Goal: Task Accomplishment & Management: Manage account settings

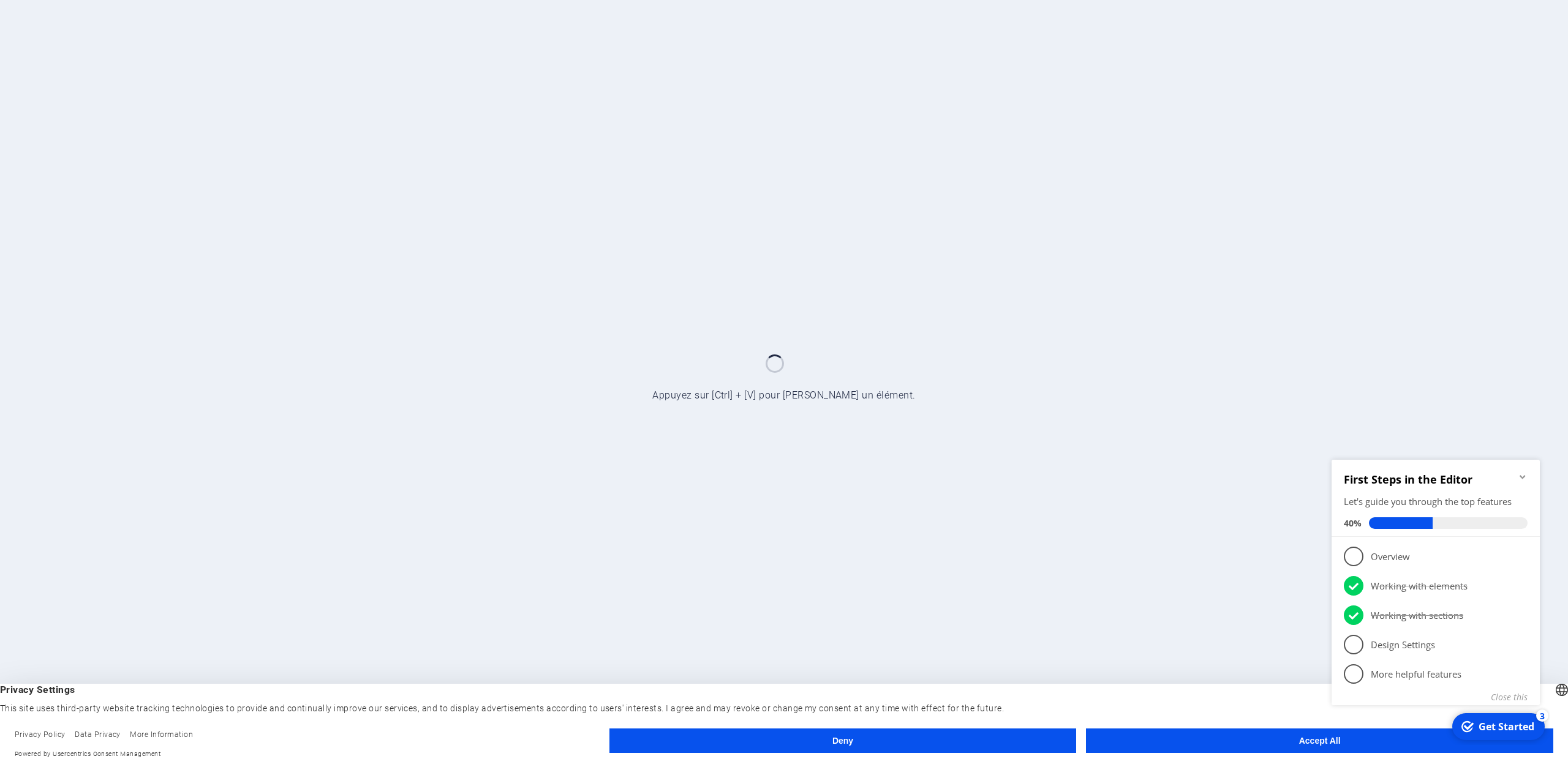
click at [1354, 747] on appcues-checklist "Contextual help checklist present on screen" at bounding box center [1437, 598] width 223 height 301
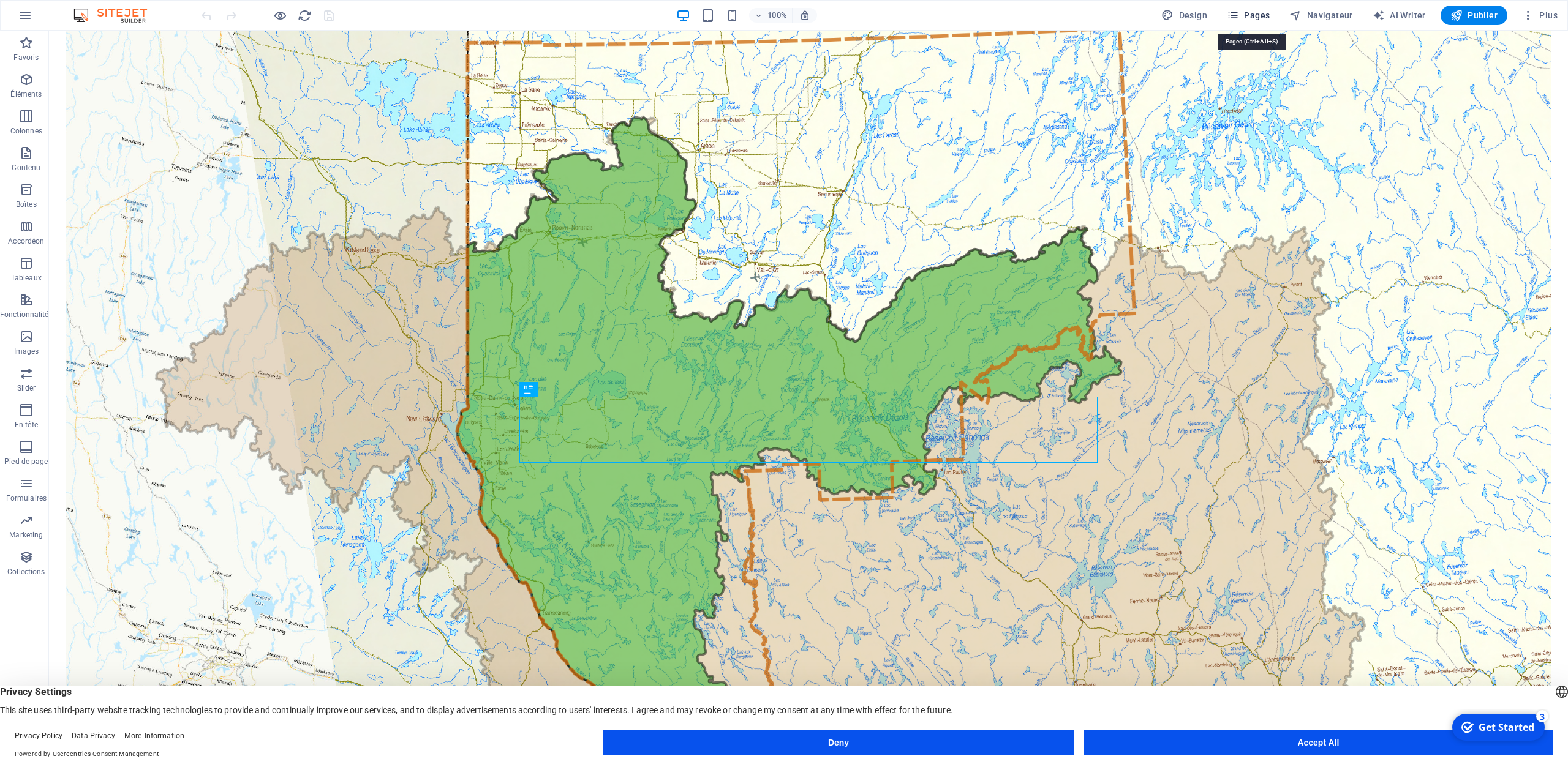
click at [1249, 15] on span "Pages" at bounding box center [1248, 15] width 43 height 12
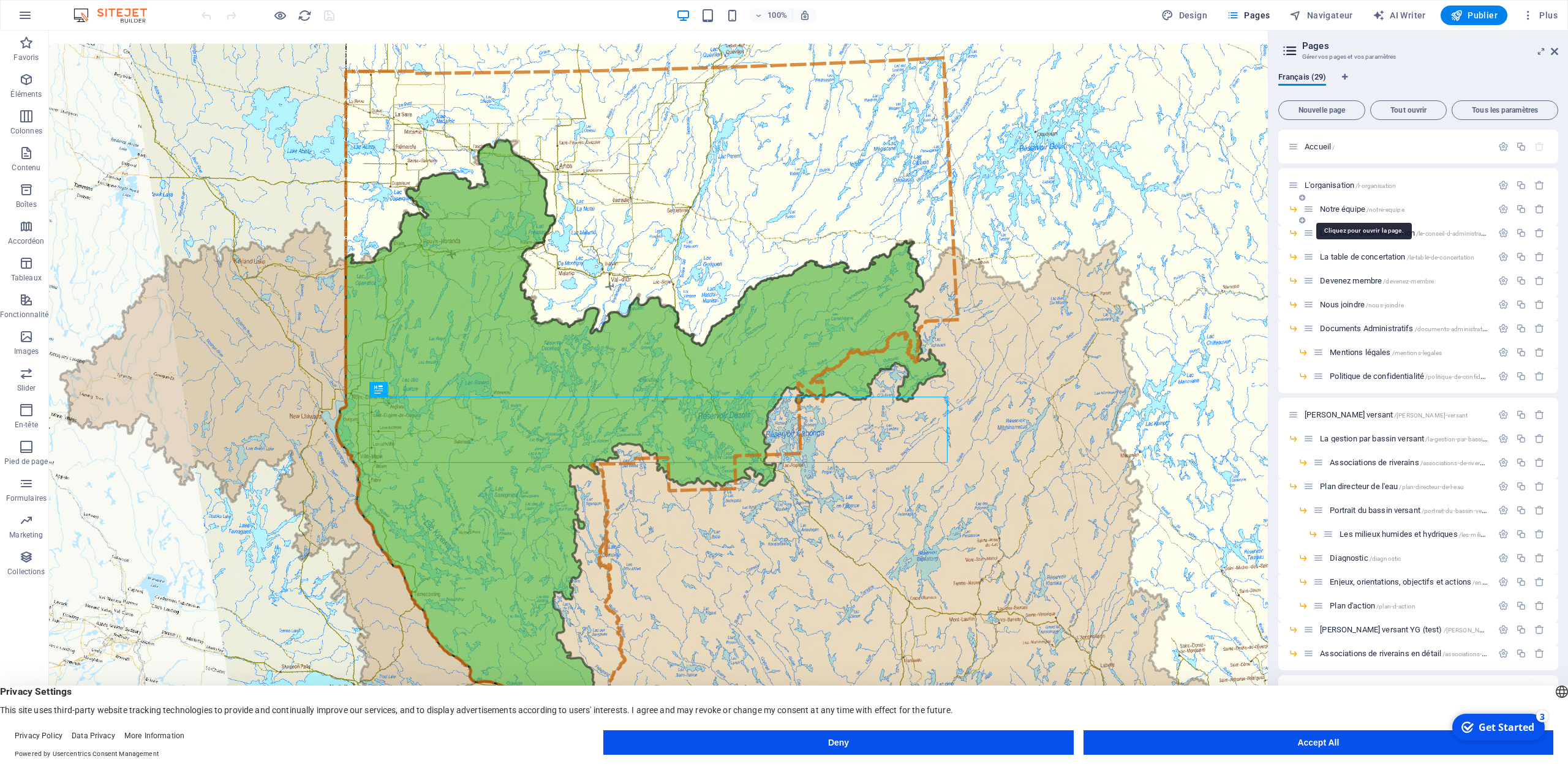
click at [1339, 214] on div "Notre équipe /notre-equipe" at bounding box center [1397, 209] width 189 height 14
click at [1335, 212] on span "Notre équipe /notre-equipe" at bounding box center [1361, 209] width 84 height 9
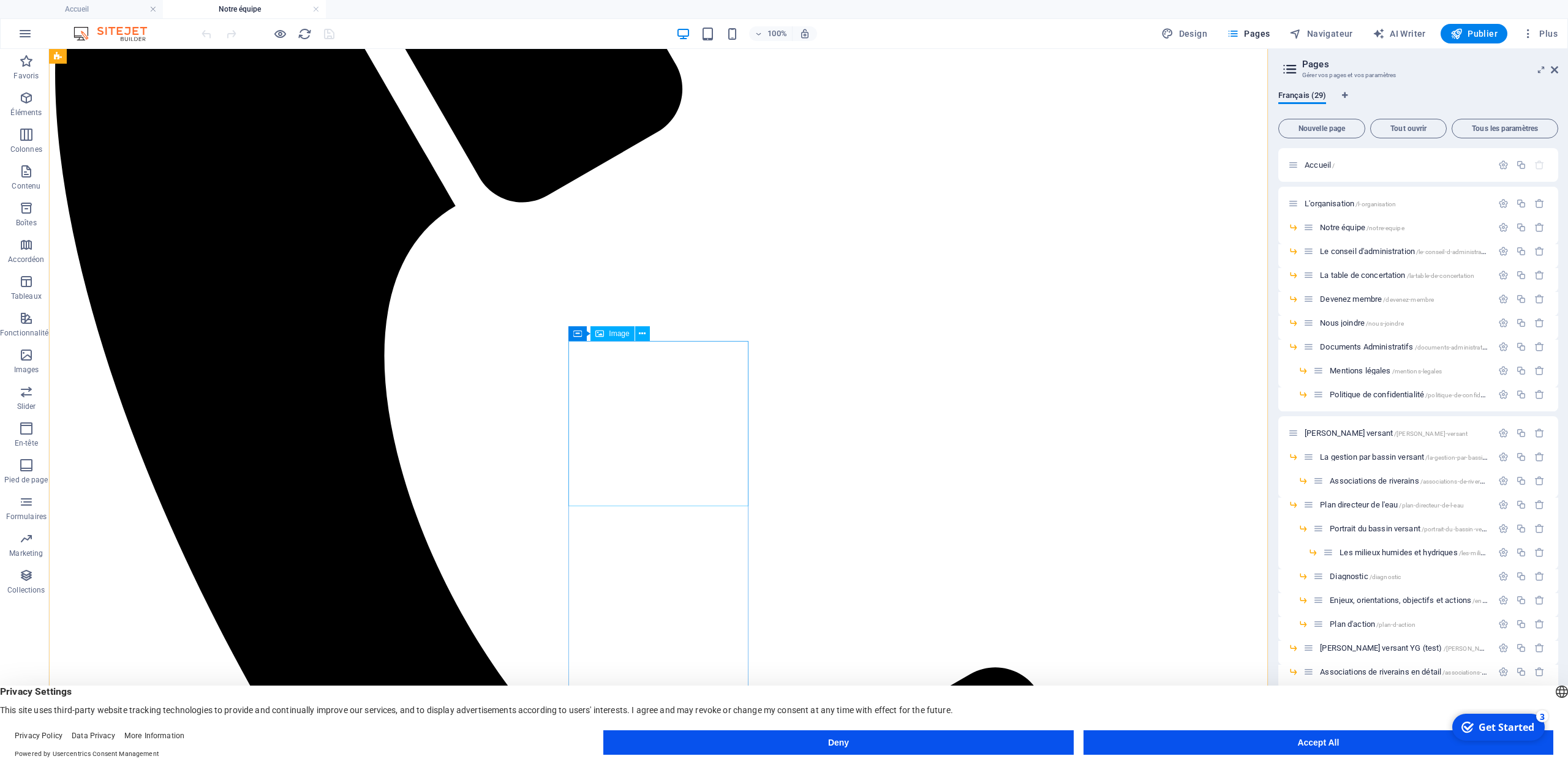
scroll to position [700, 0]
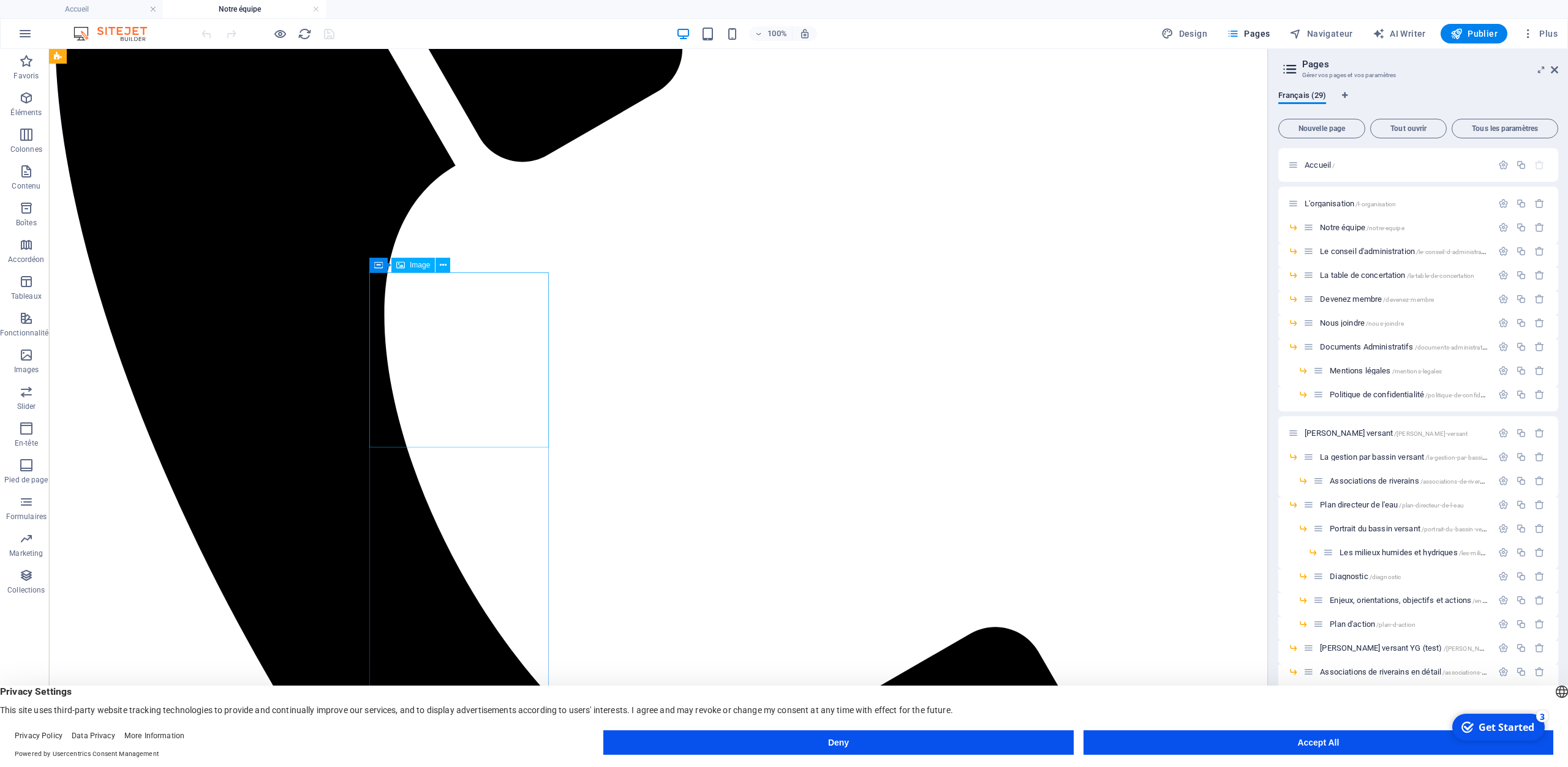
select select "%"
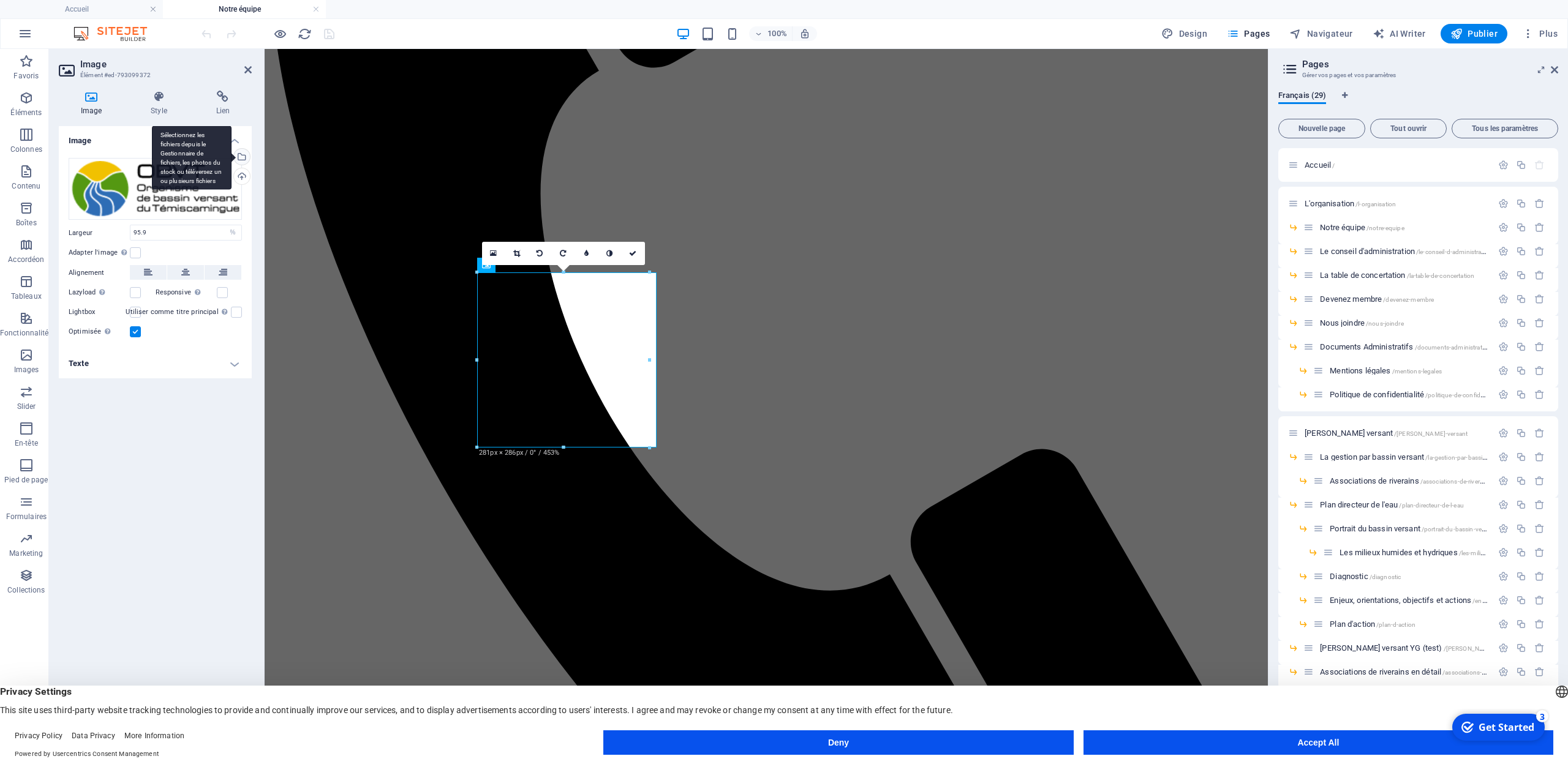
click at [232, 156] on div "Sélectionnez les fichiers depuis le Gestionnaire de fichiers, les photos du sto…" at bounding box center [191, 157] width 79 height 64
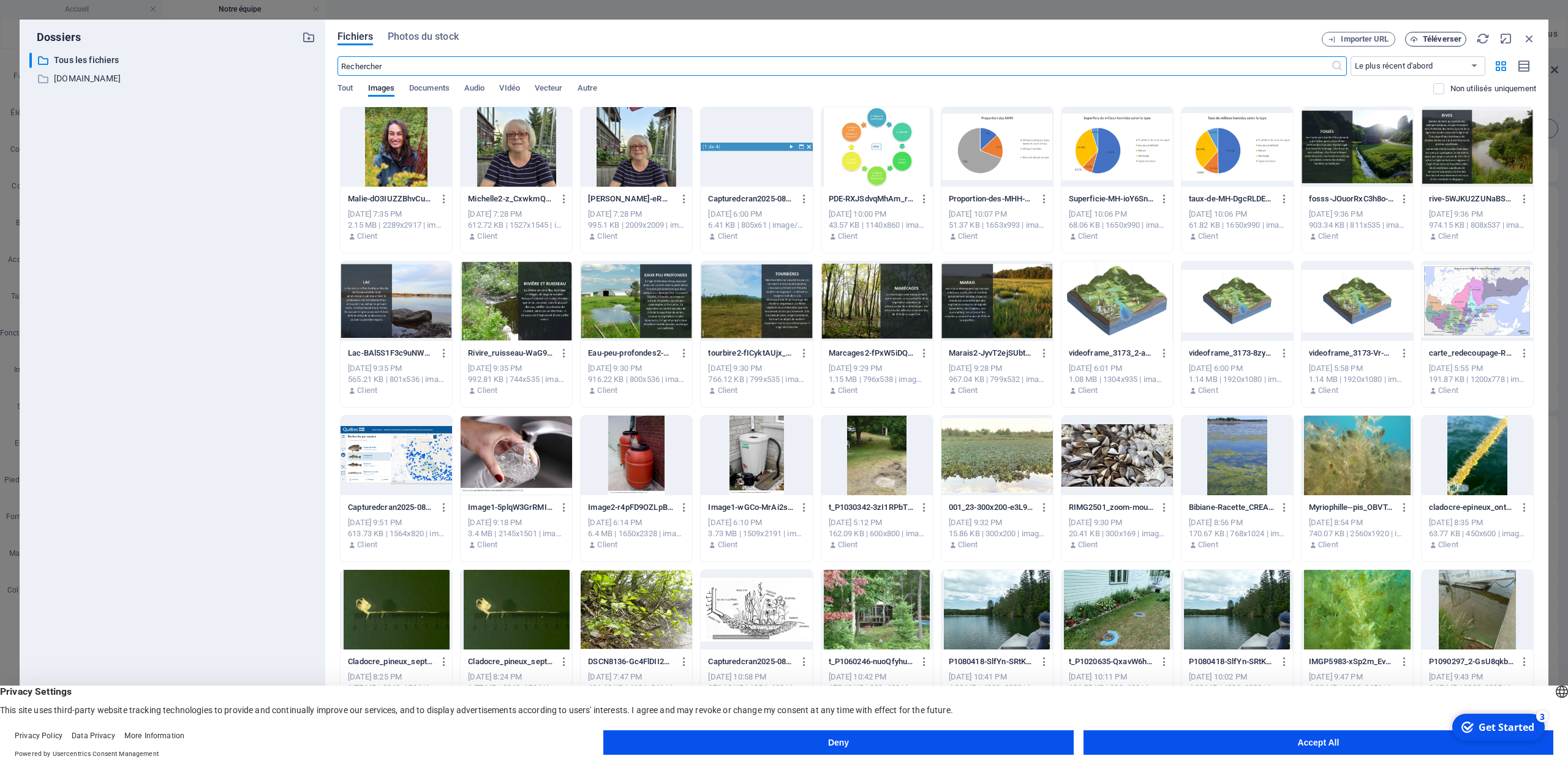
click at [1428, 36] on span "Téléverser" at bounding box center [1441, 39] width 38 height 7
click at [1337, 742] on button "Accept All" at bounding box center [1318, 743] width 469 height 24
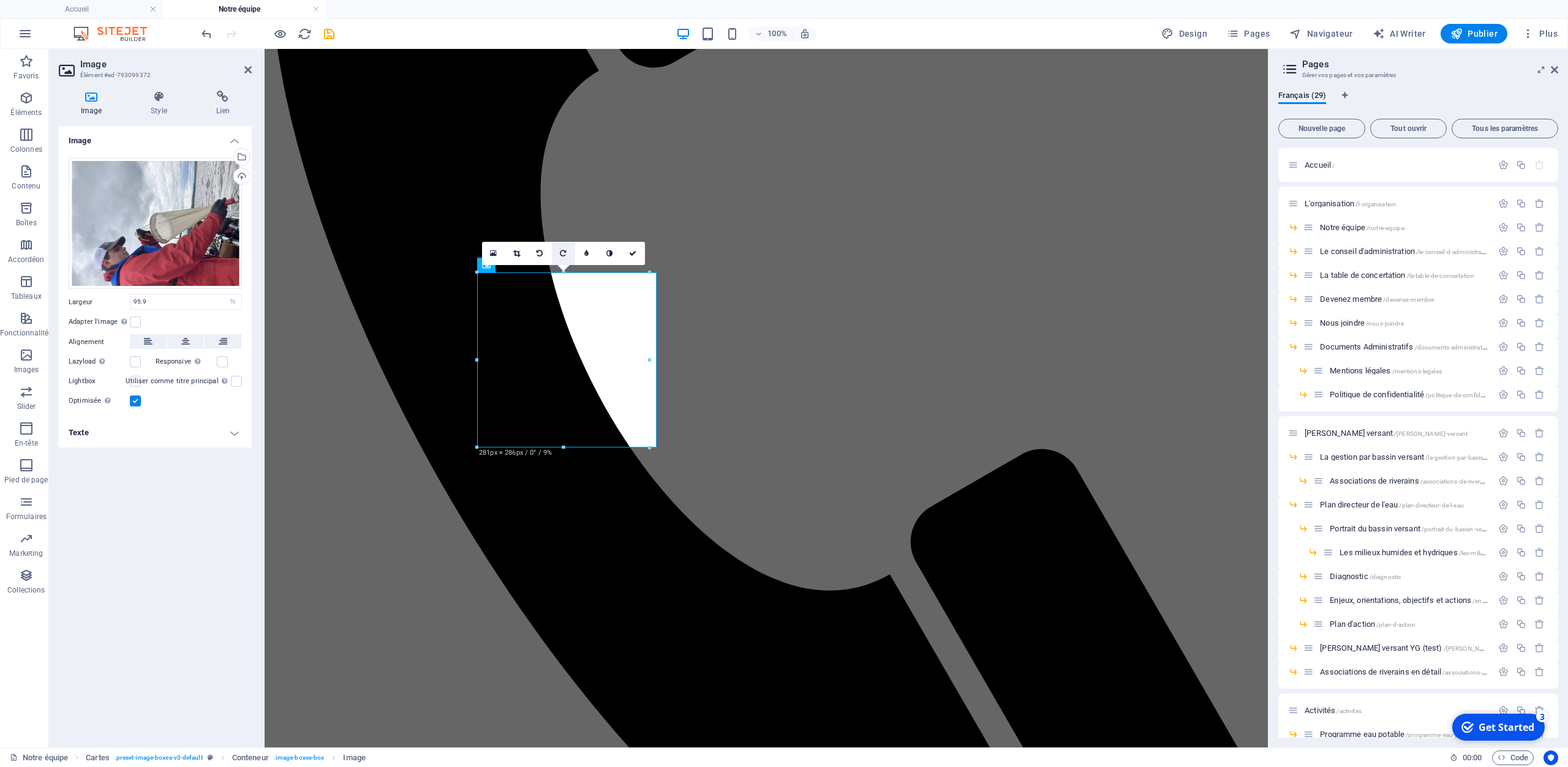
click at [564, 249] on link at bounding box center [563, 253] width 23 height 23
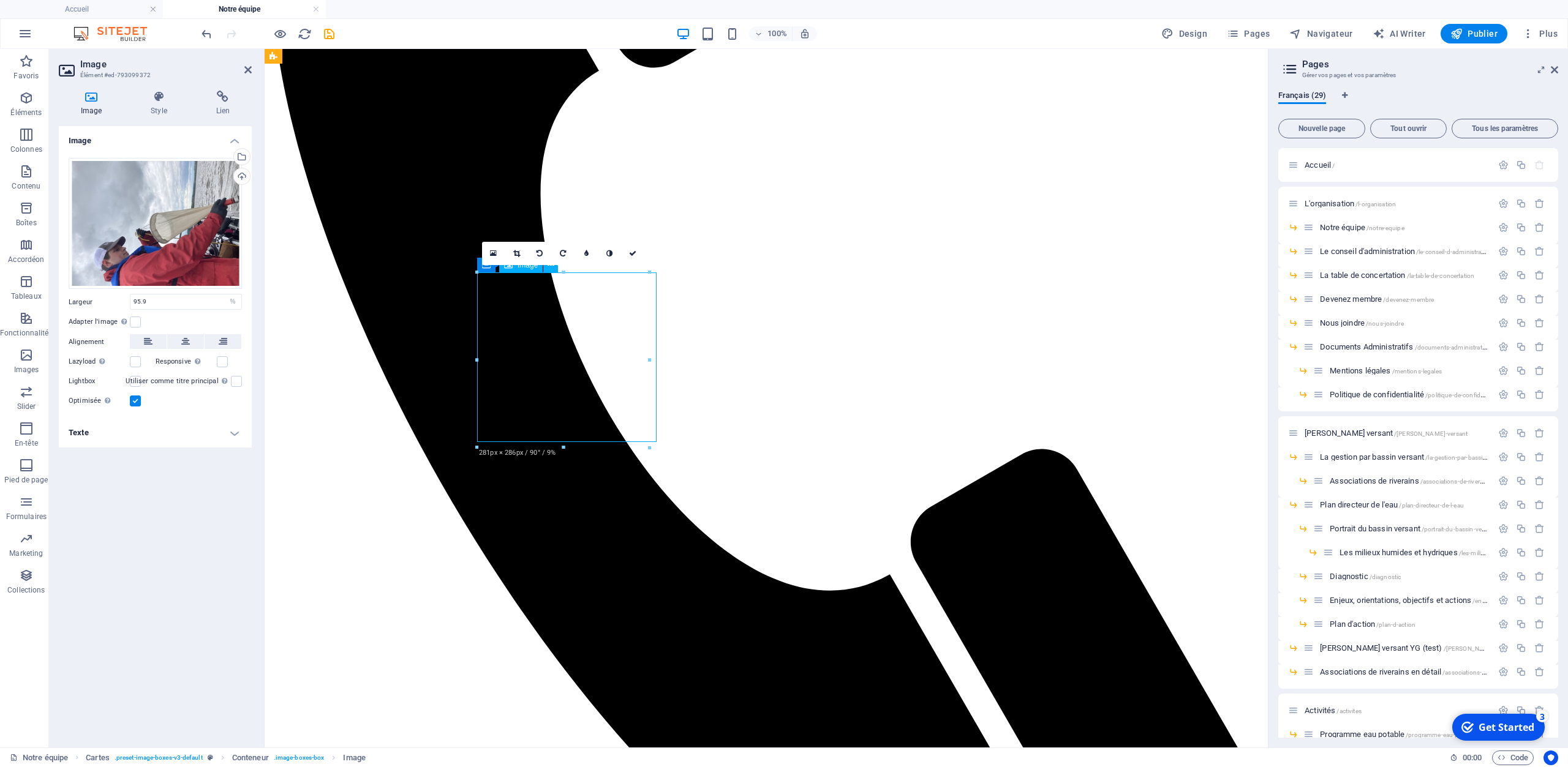
drag, startPoint x: 550, startPoint y: 309, endPoint x: 599, endPoint y: 317, distance: 49.6
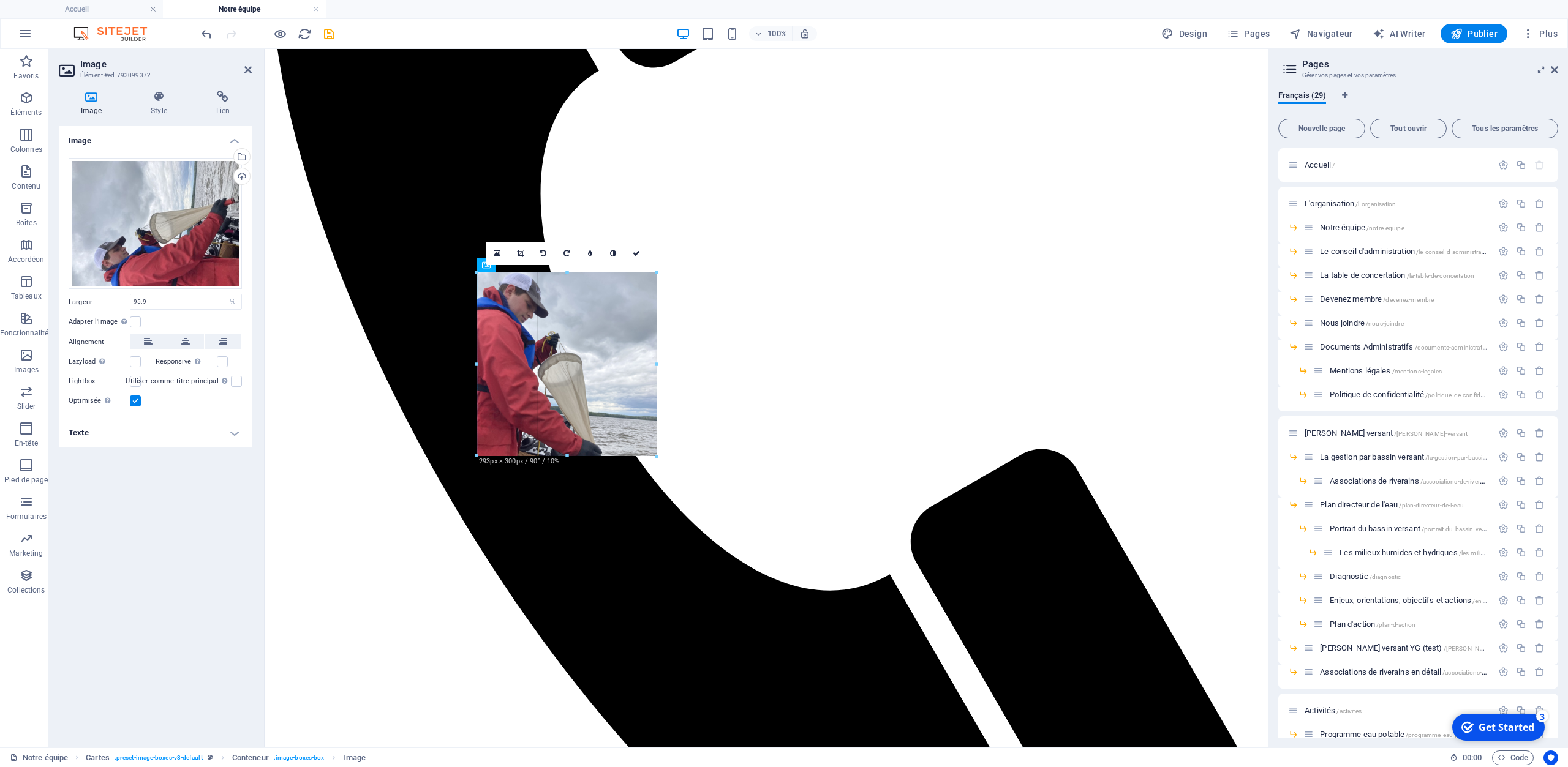
drag, startPoint x: 649, startPoint y: 448, endPoint x: 652, endPoint y: 456, distance: 8.5
type input "293"
select select "px"
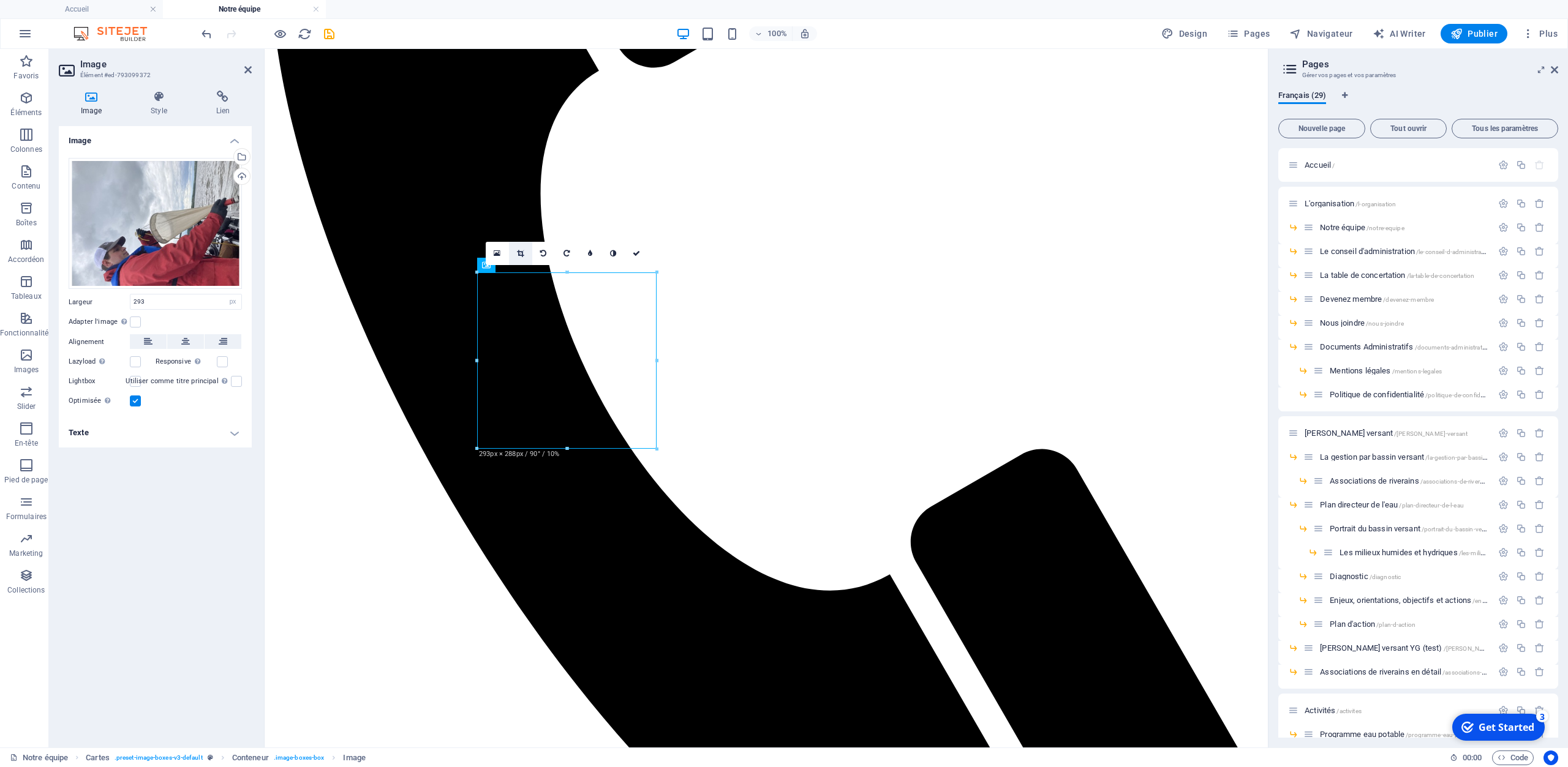
click at [521, 251] on icon at bounding box center [520, 253] width 7 height 7
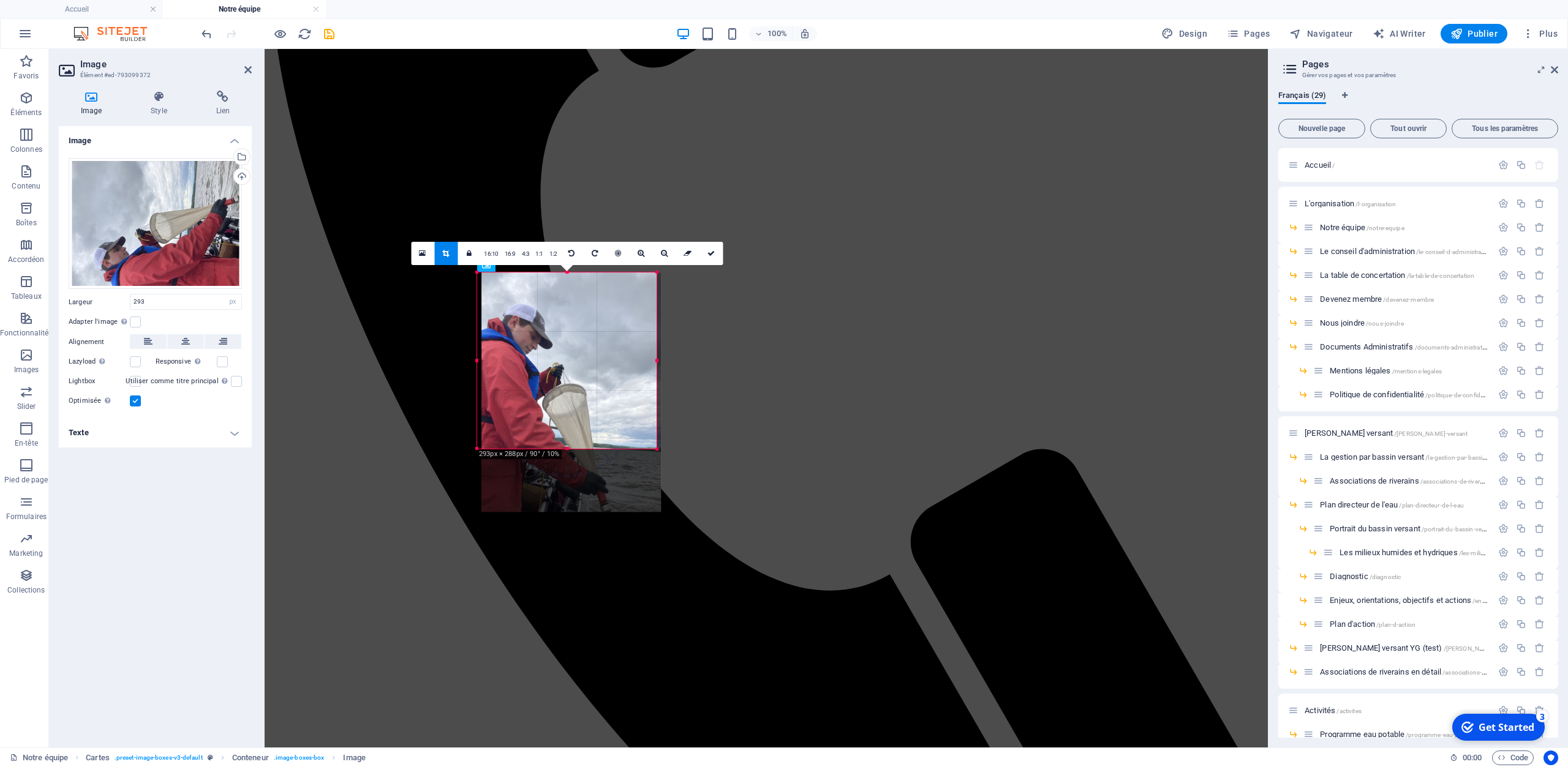
drag, startPoint x: 568, startPoint y: 337, endPoint x: 568, endPoint y: 366, distance: 29.0
click at [568, 366] on div at bounding box center [571, 392] width 180 height 239
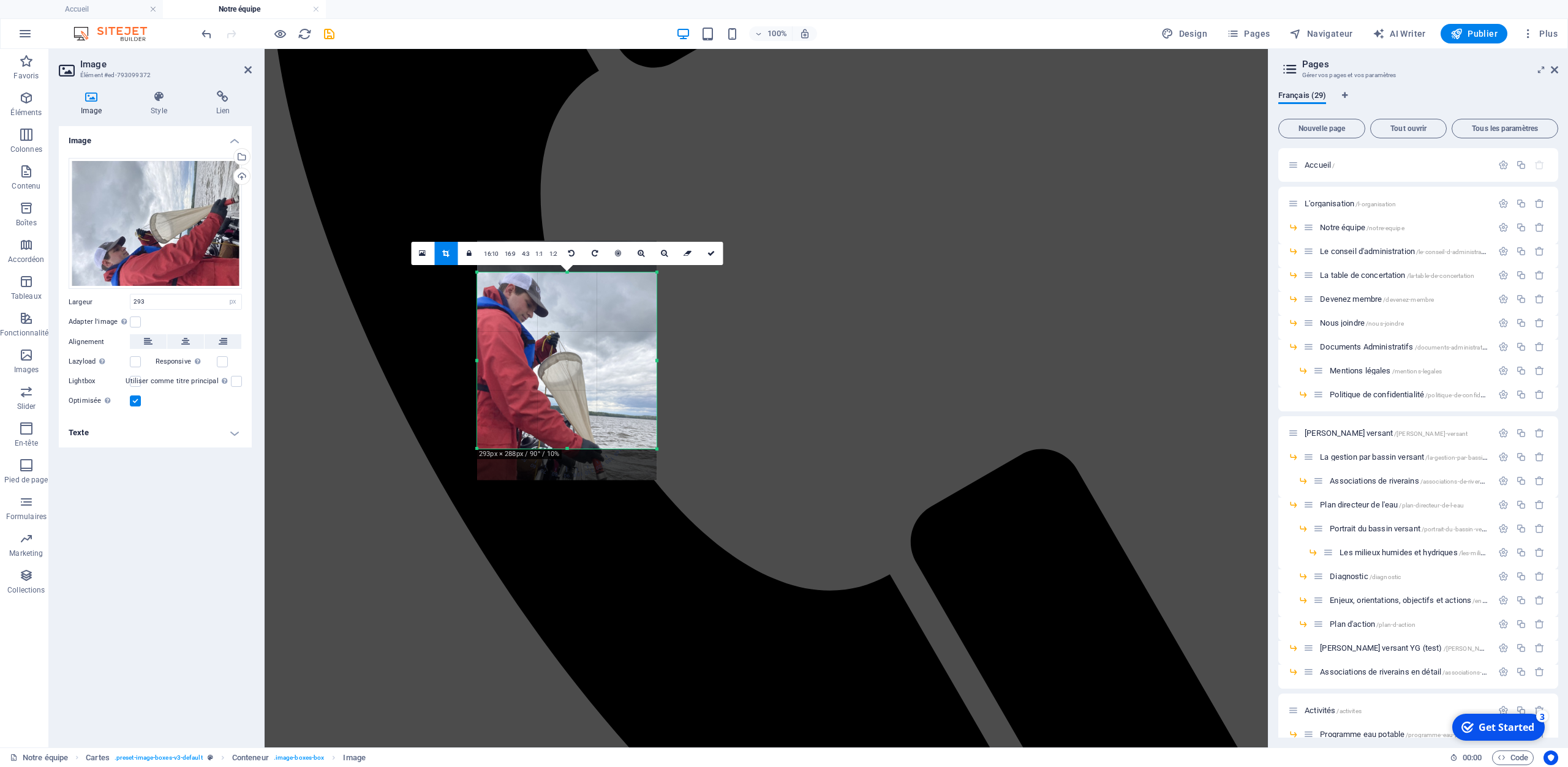
drag, startPoint x: 595, startPoint y: 362, endPoint x: 596, endPoint y: 332, distance: 30.0
click at [596, 332] on div at bounding box center [566, 360] width 180 height 239
drag, startPoint x: 565, startPoint y: 443, endPoint x: 566, endPoint y: 435, distance: 8.1
click at [566, 435] on div at bounding box center [566, 435] width 180 height 5
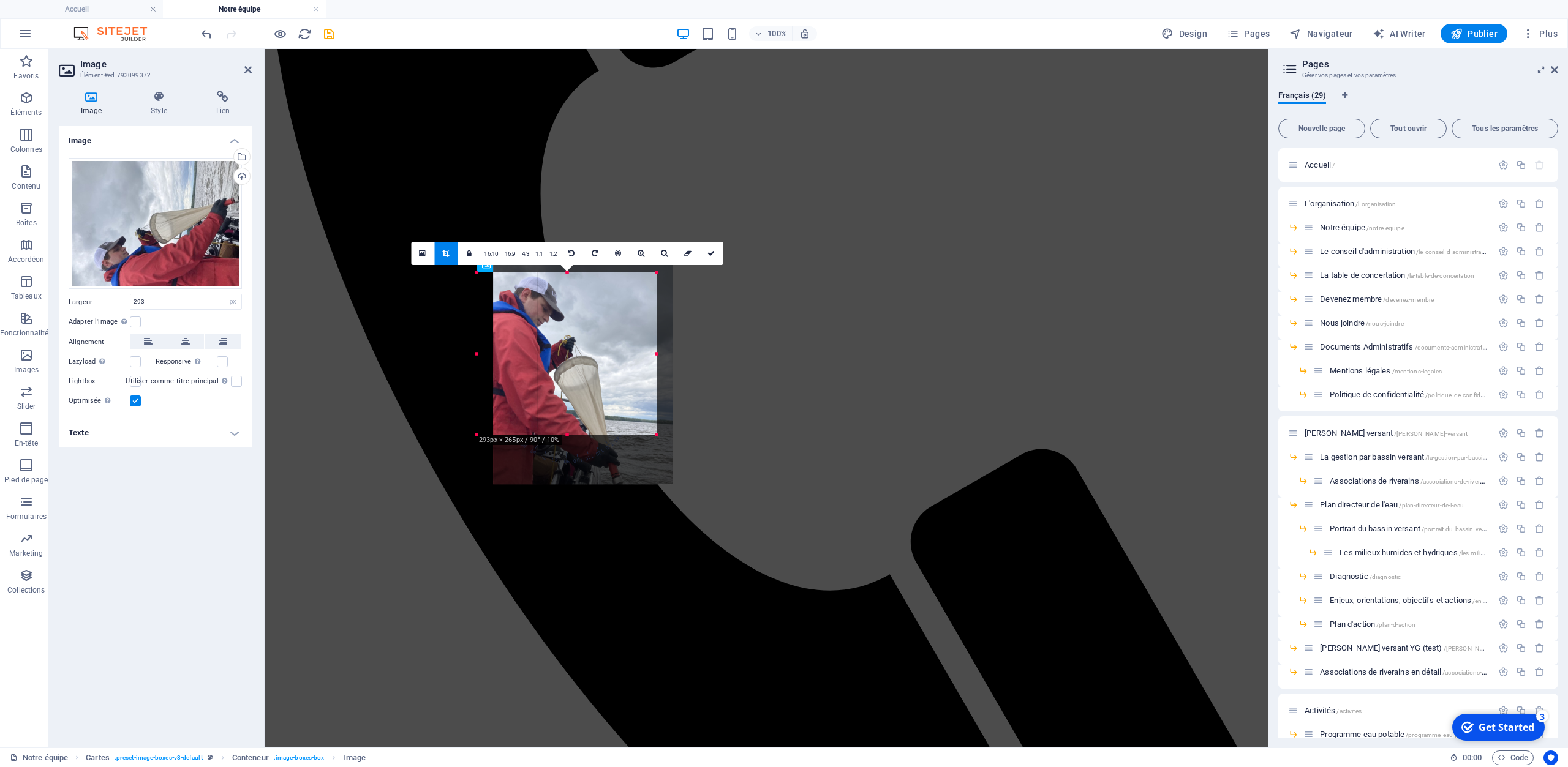
drag, startPoint x: 563, startPoint y: 335, endPoint x: 578, endPoint y: 339, distance: 15.5
click at [578, 339] on div at bounding box center [582, 365] width 180 height 239
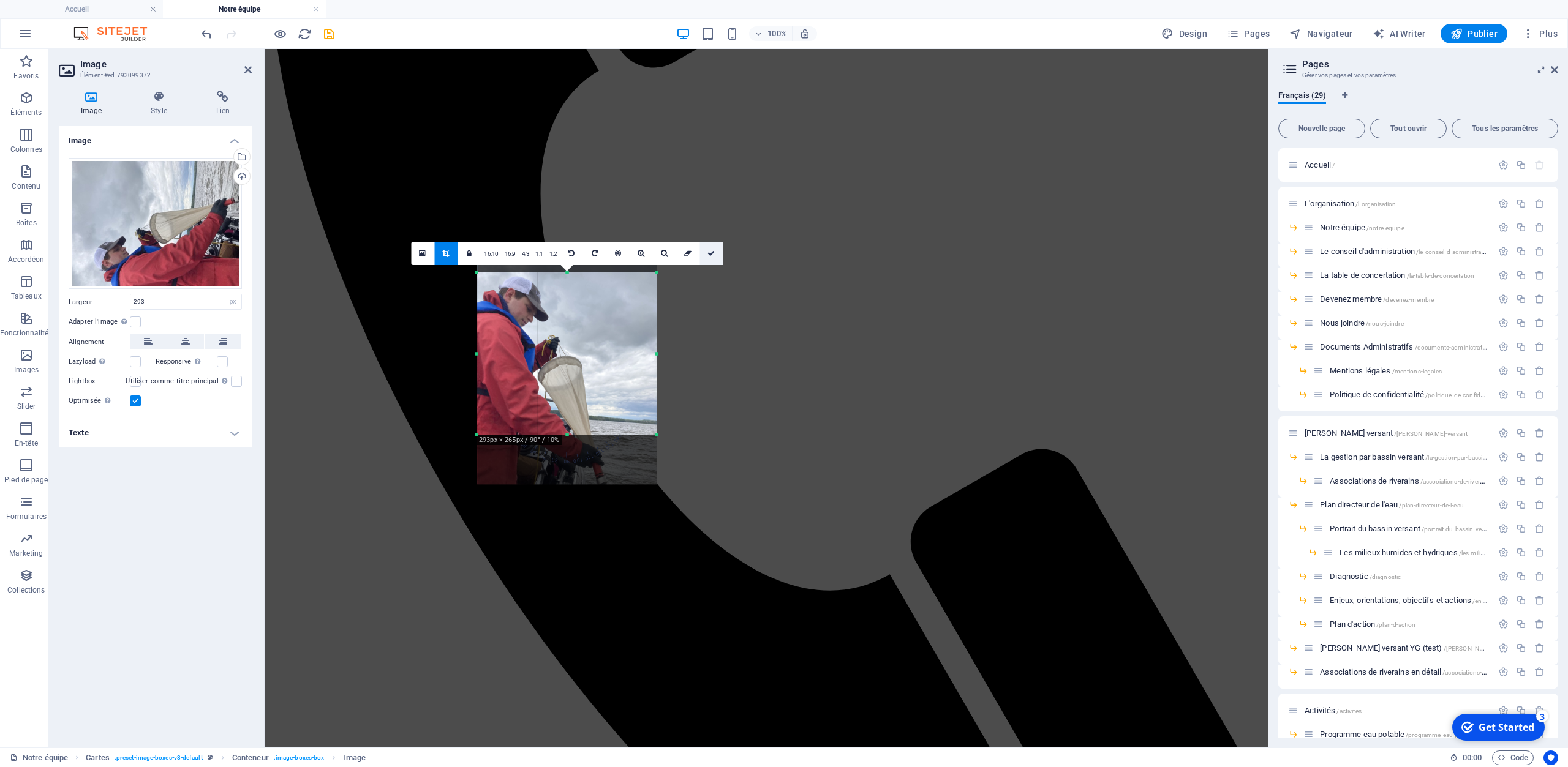
click at [712, 257] on icon at bounding box center [711, 253] width 7 height 7
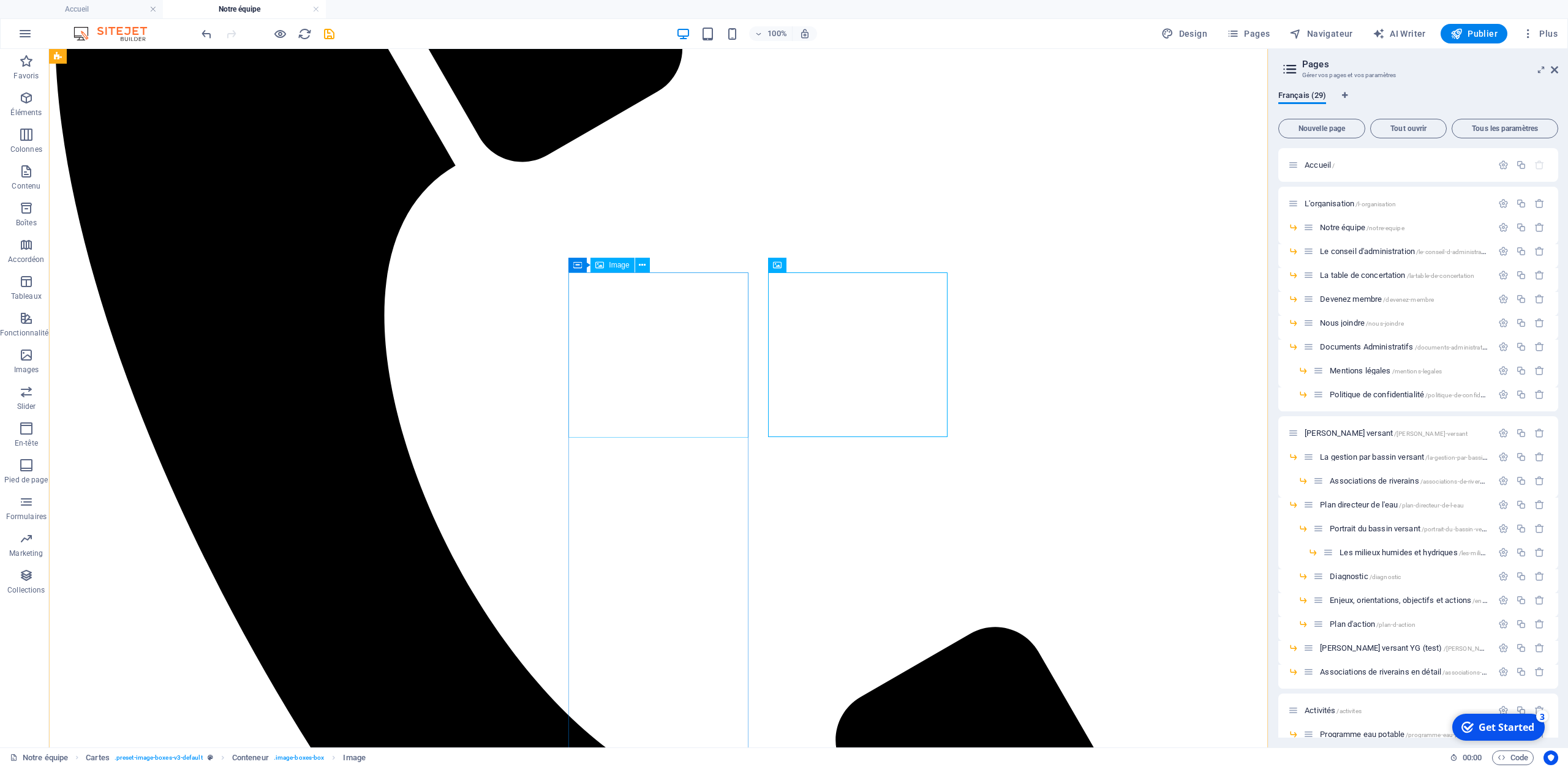
select select "px"
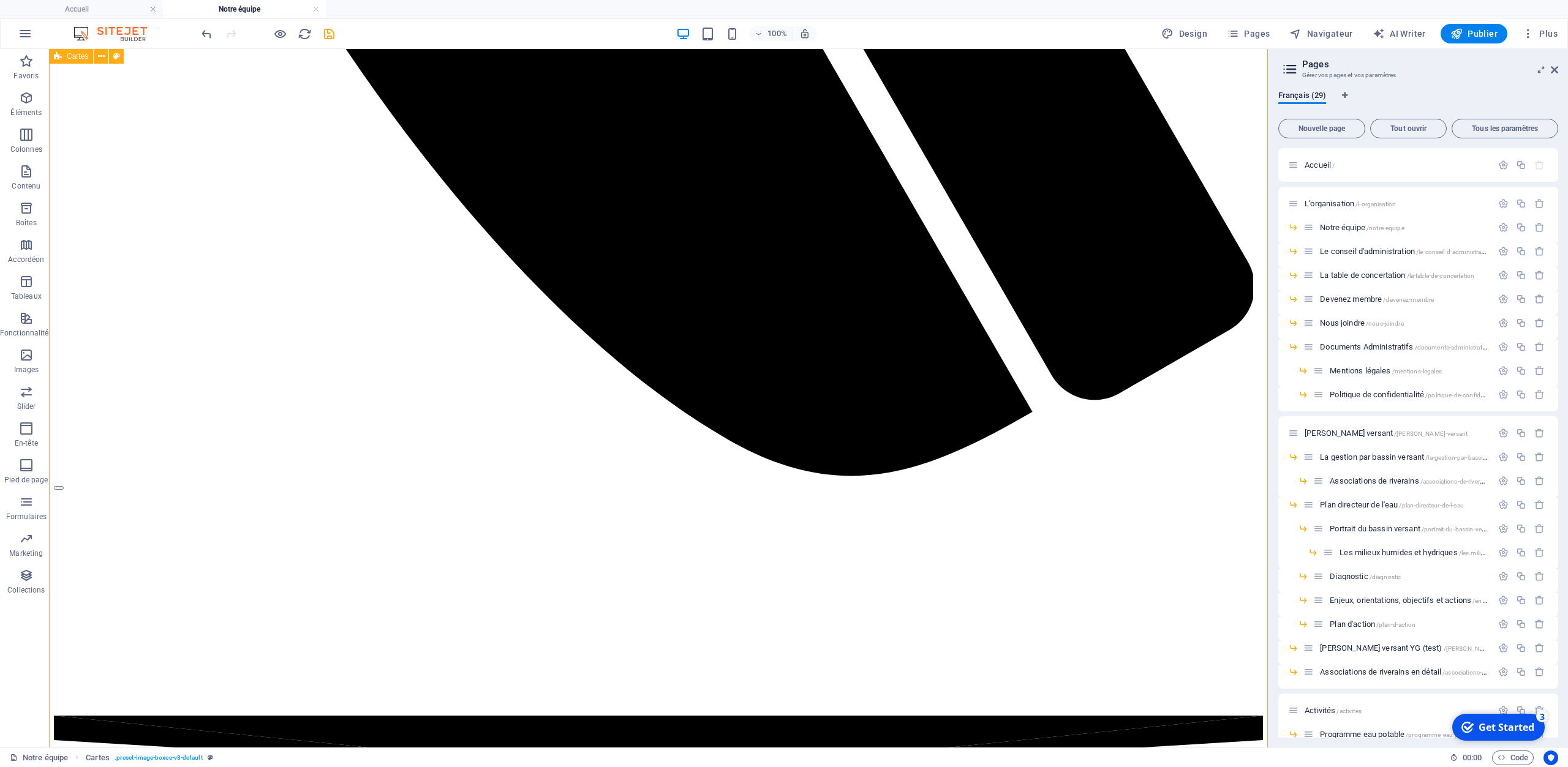
scroll to position [1464, 0]
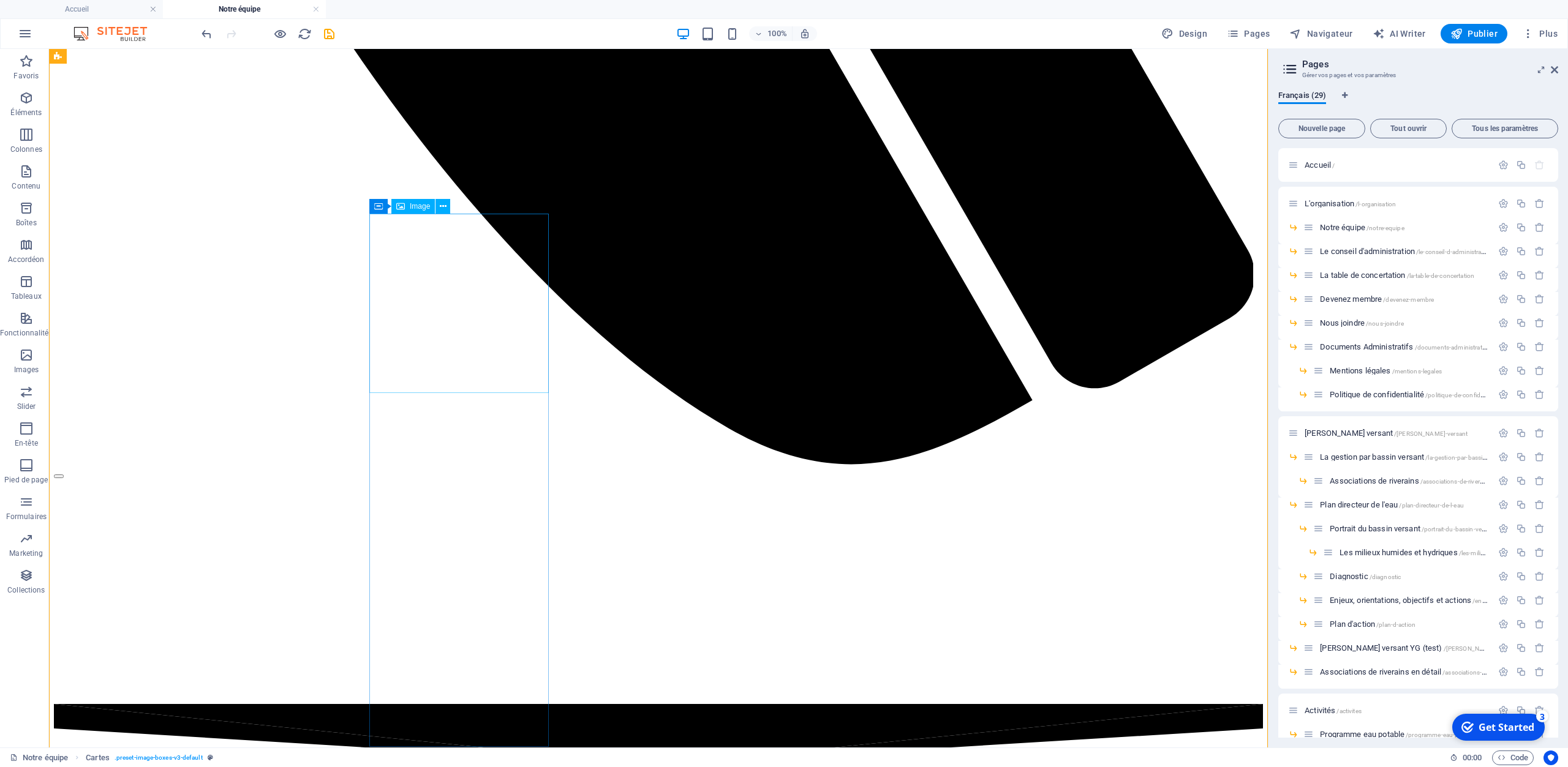
select select "px"
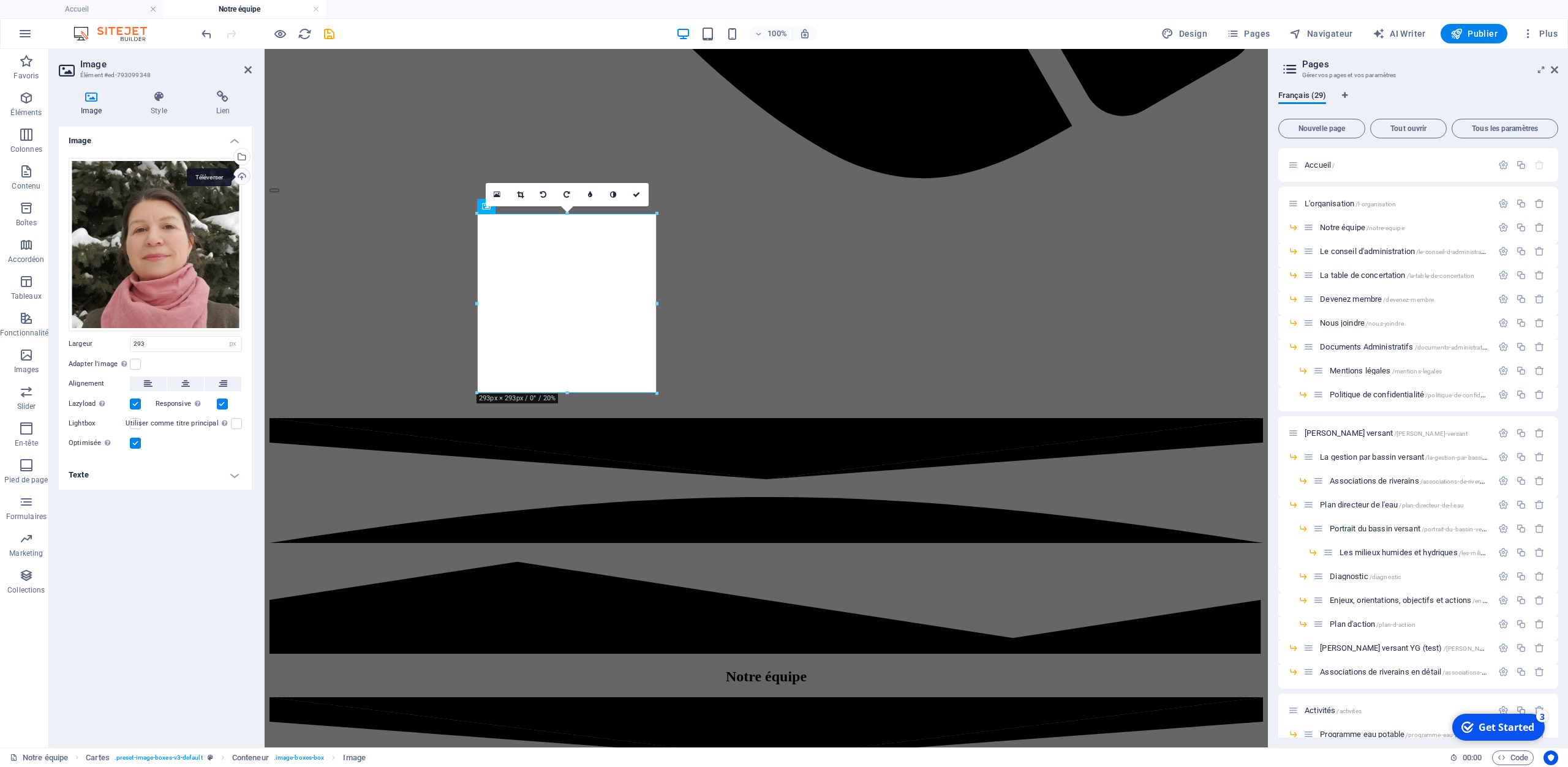
click at [243, 176] on div "Téléverser" at bounding box center [241, 178] width 19 height 19
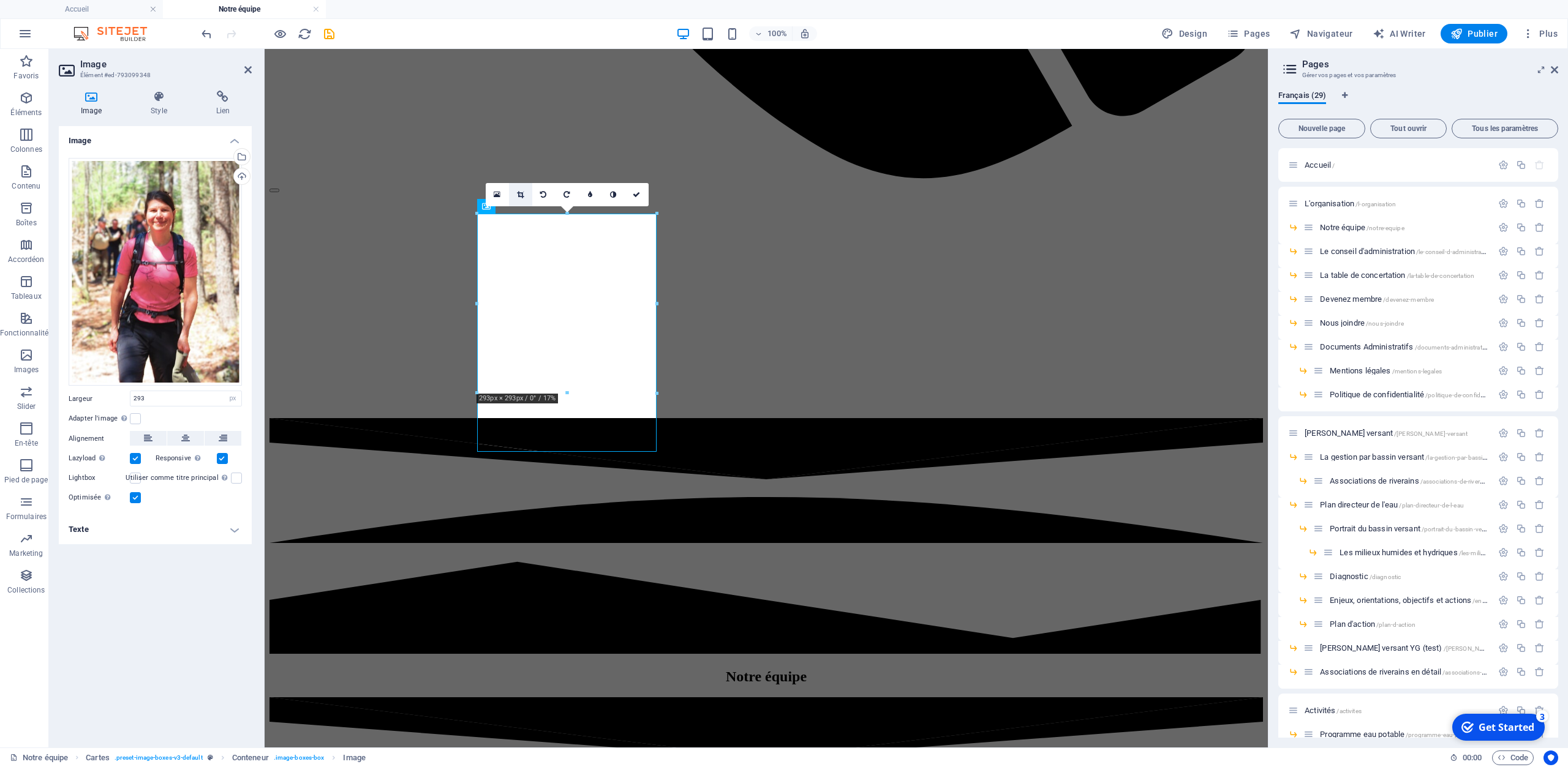
click at [520, 197] on icon at bounding box center [520, 195] width 7 height 7
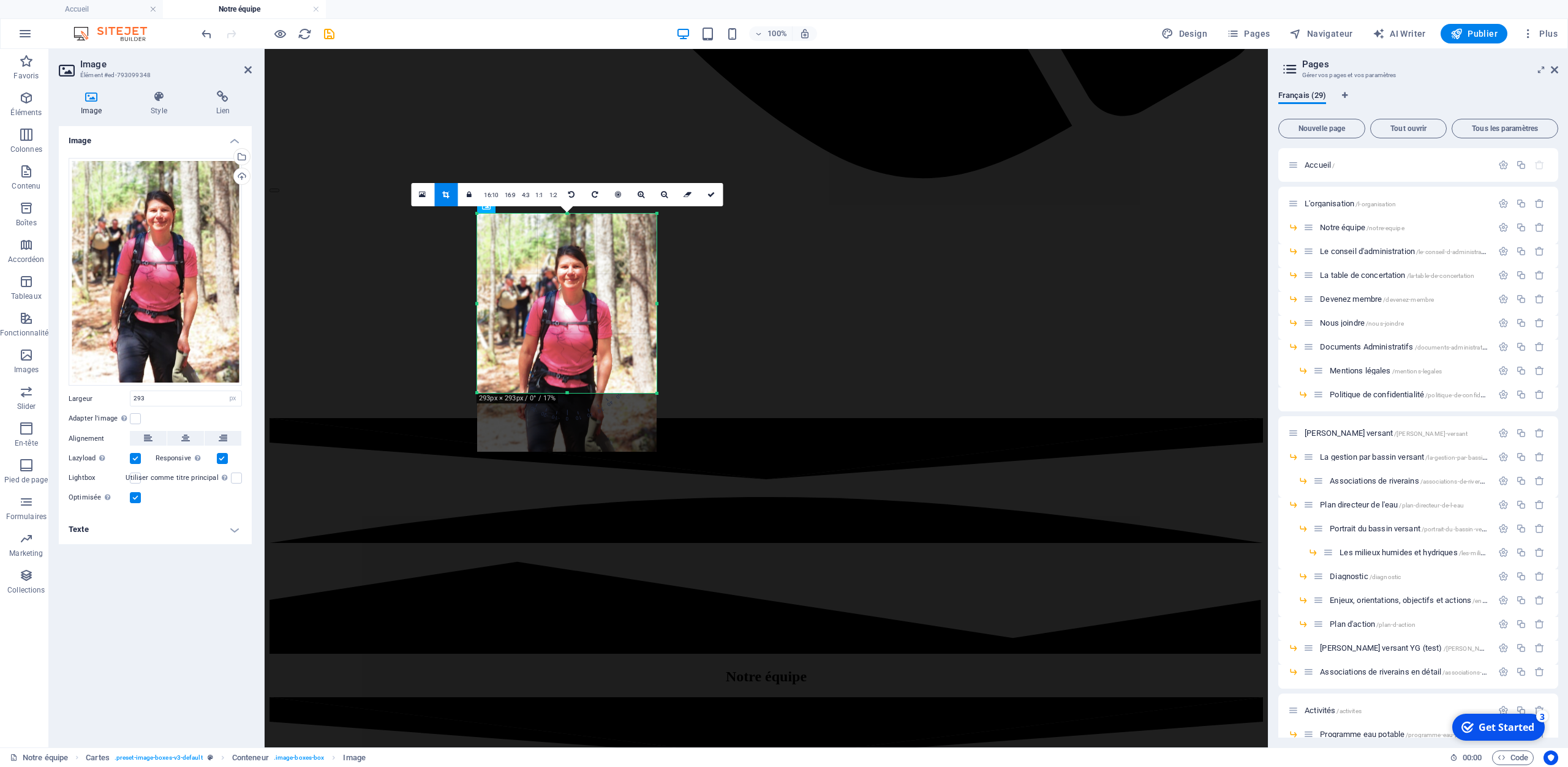
drag, startPoint x: 569, startPoint y: 454, endPoint x: 575, endPoint y: 405, distance: 49.4
click at [575, 393] on div "180 170 160 150 140 130 120 110 100 90 80 70 60 50 40 30 20 10 0 -10 -20 -30 -4…" at bounding box center [566, 303] width 180 height 180
click at [566, 393] on div at bounding box center [566, 393] width 180 height 5
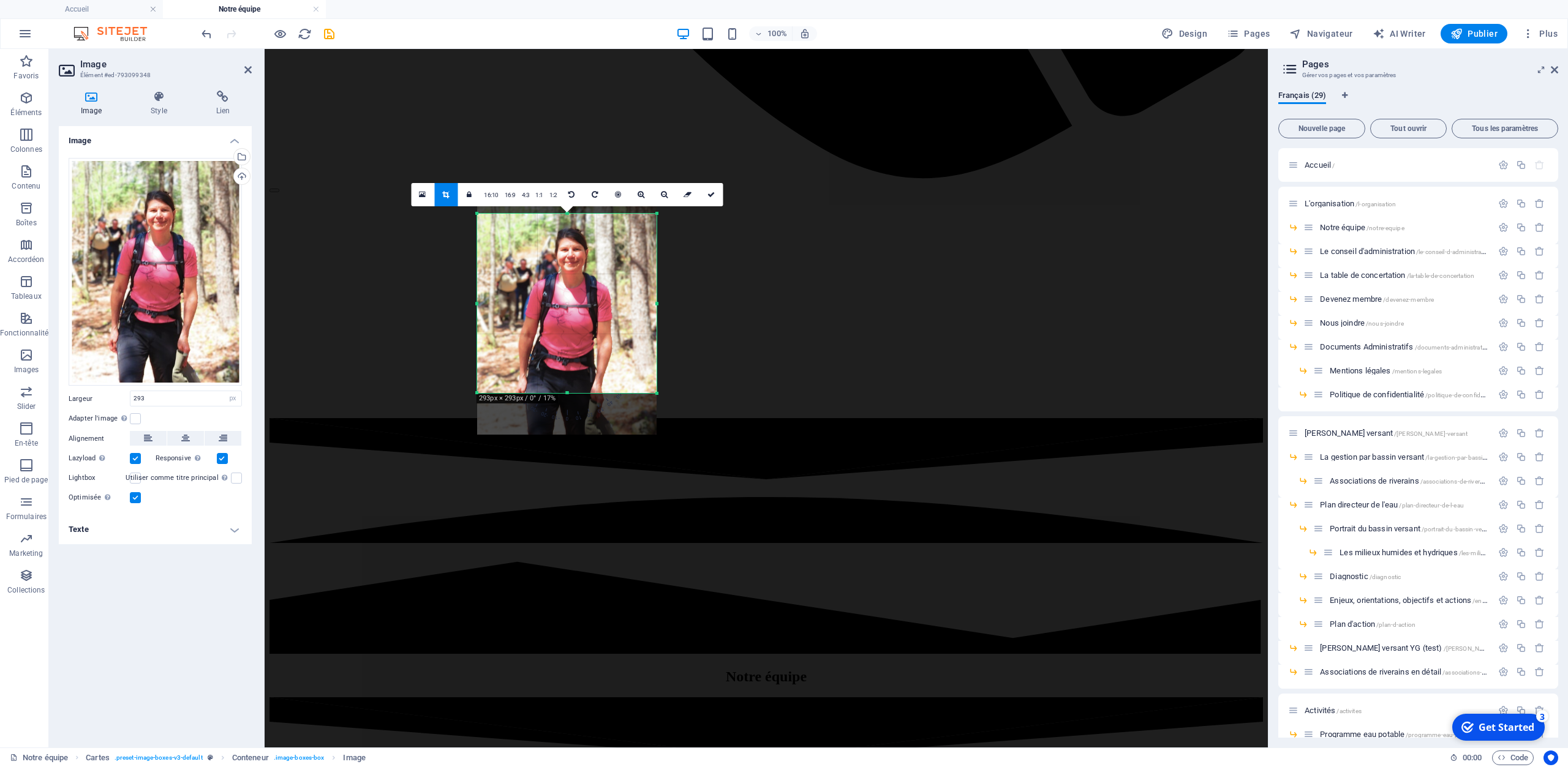
drag, startPoint x: 589, startPoint y: 294, endPoint x: 588, endPoint y: 276, distance: 18.0
click at [588, 276] on div at bounding box center [566, 316] width 180 height 238
click at [713, 199] on link at bounding box center [710, 195] width 23 height 23
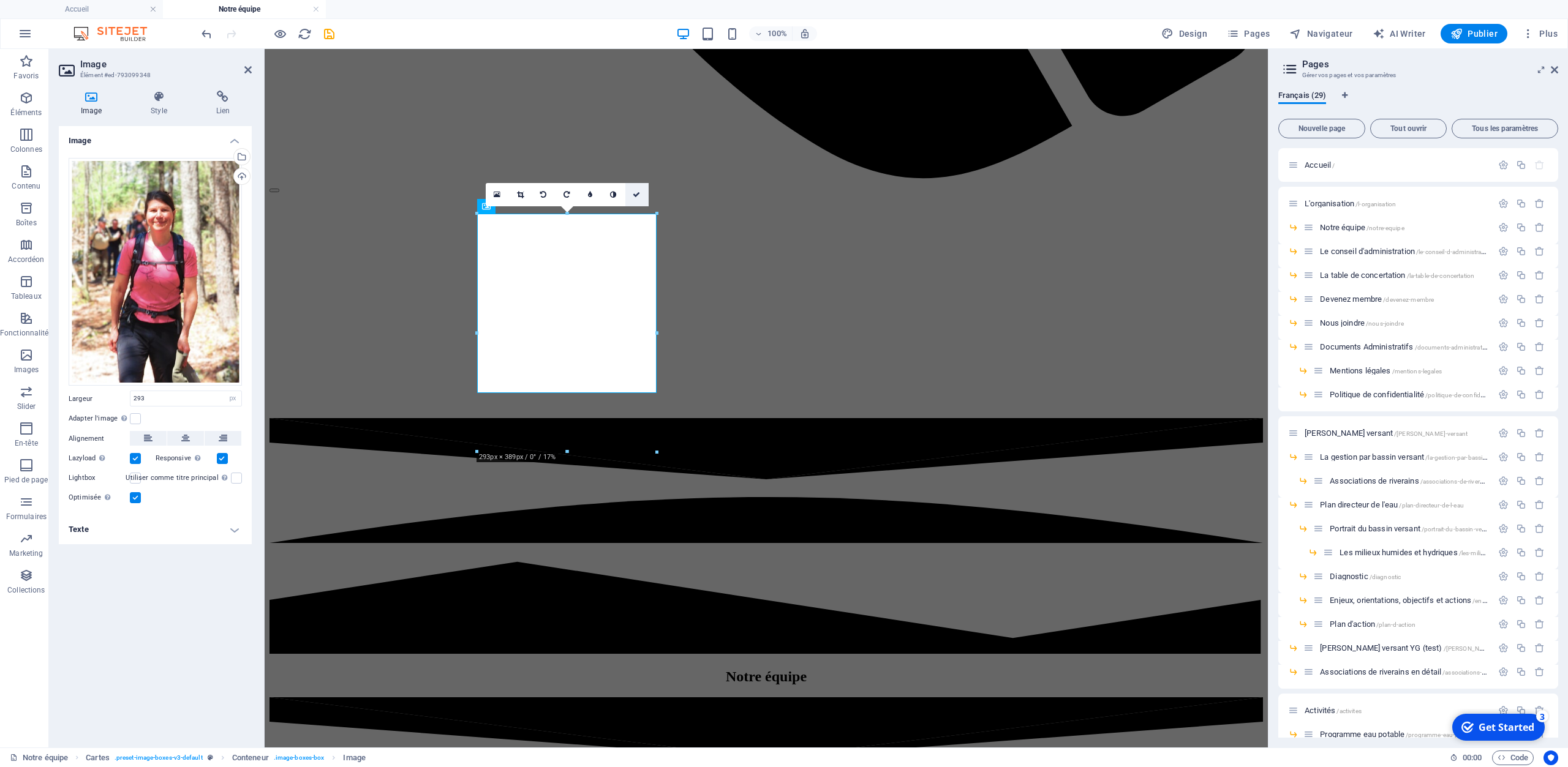
click at [636, 195] on icon at bounding box center [636, 195] width 7 height 7
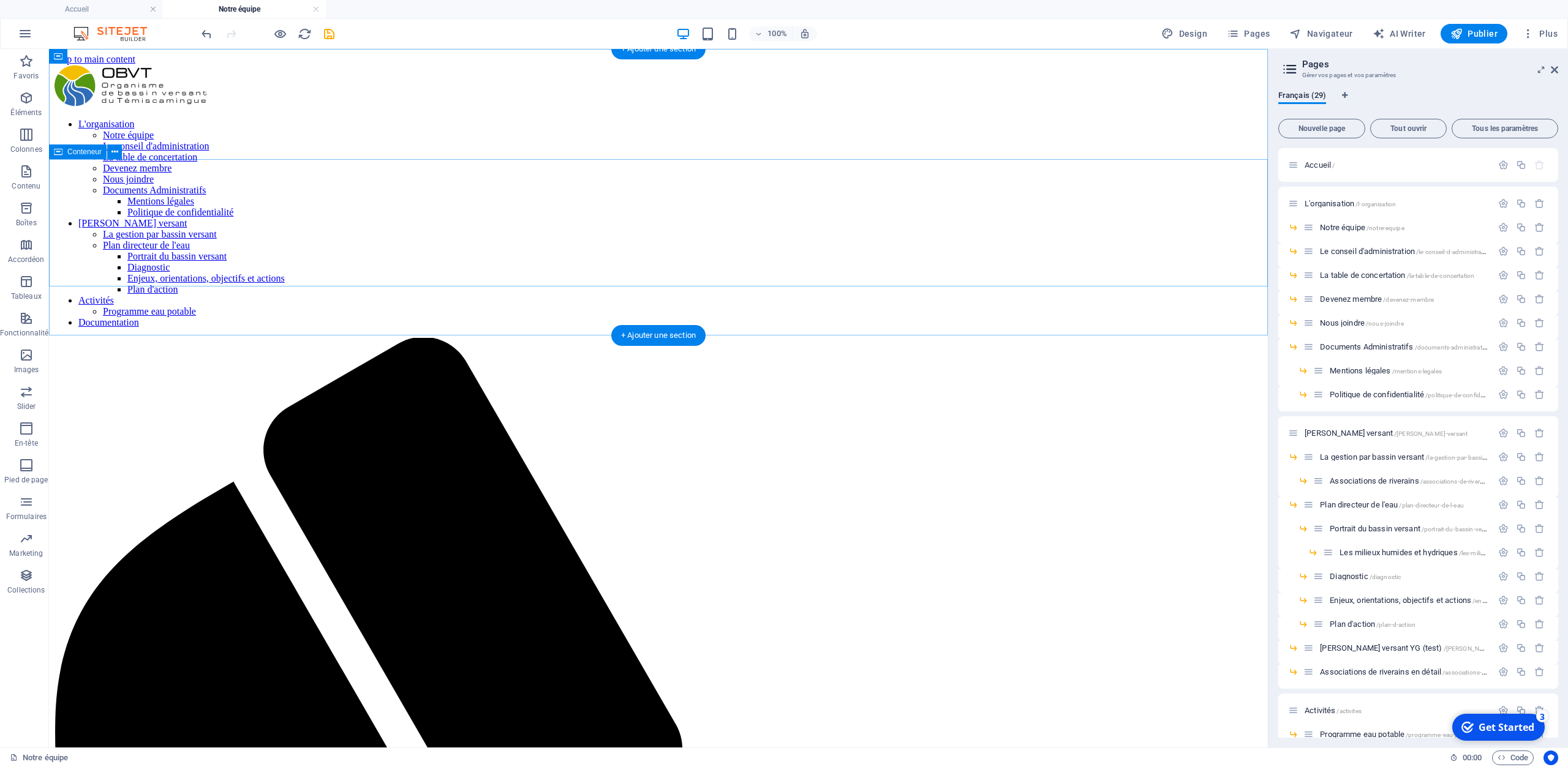
scroll to position [0, 0]
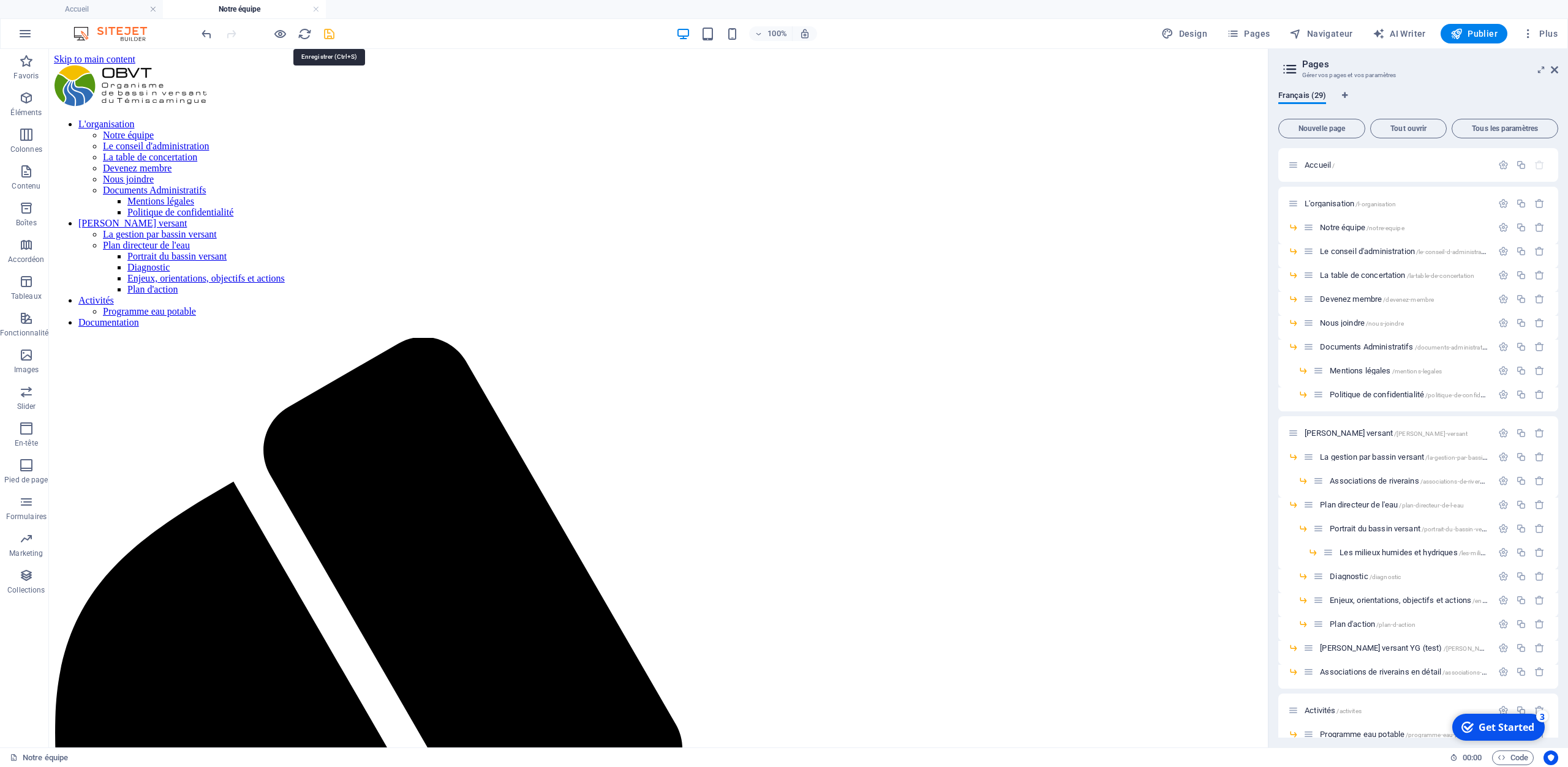
click at [330, 39] on icon "save" at bounding box center [329, 34] width 14 height 14
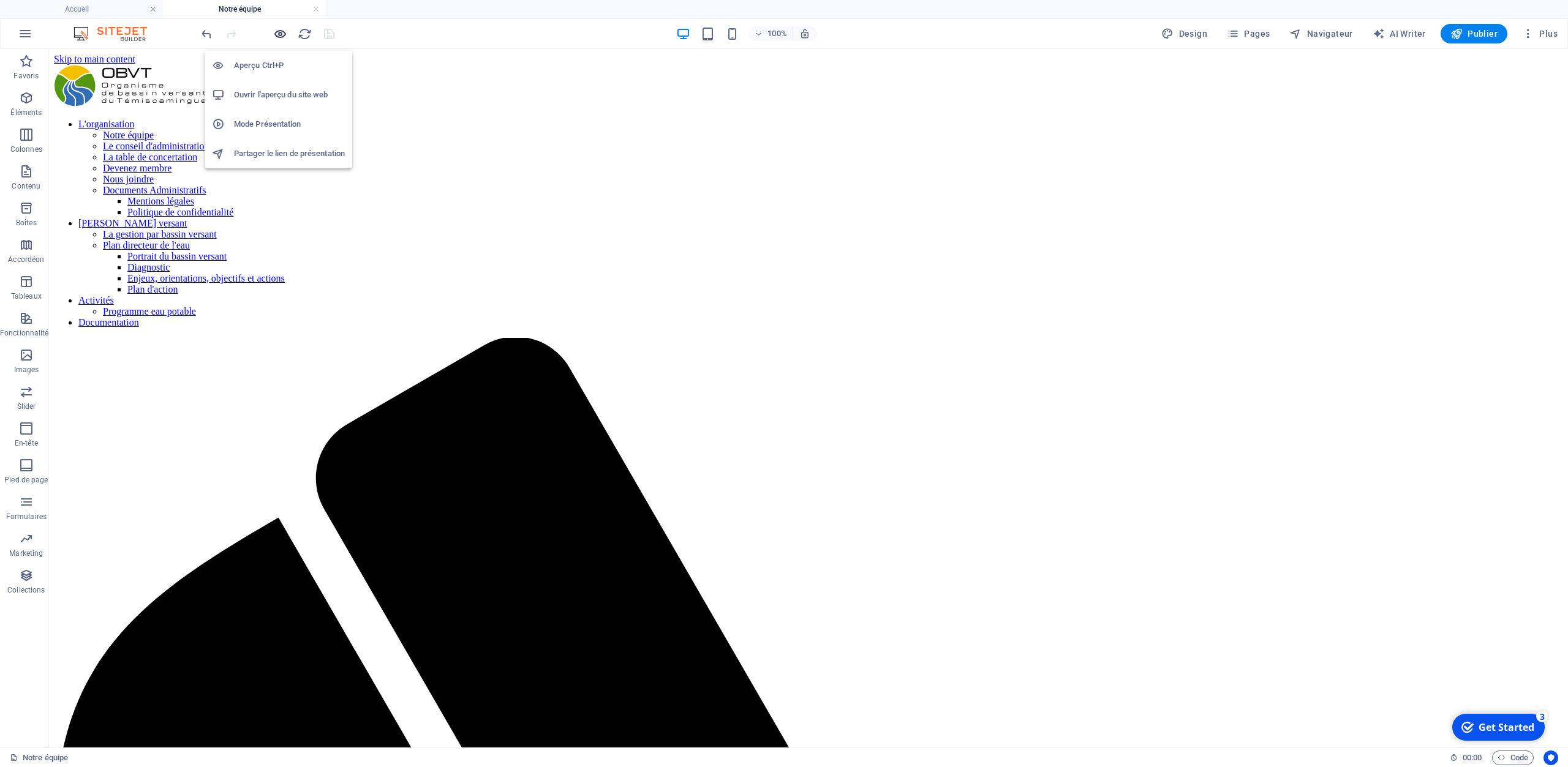
click at [277, 34] on icon "button" at bounding box center [279, 34] width 14 height 14
